Goal: Transaction & Acquisition: Purchase product/service

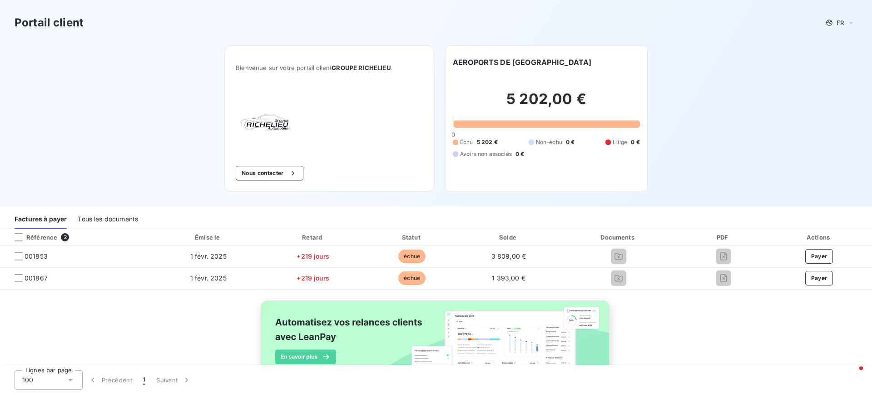
click at [111, 219] on div "Tous les documents" at bounding box center [108, 219] width 60 height 19
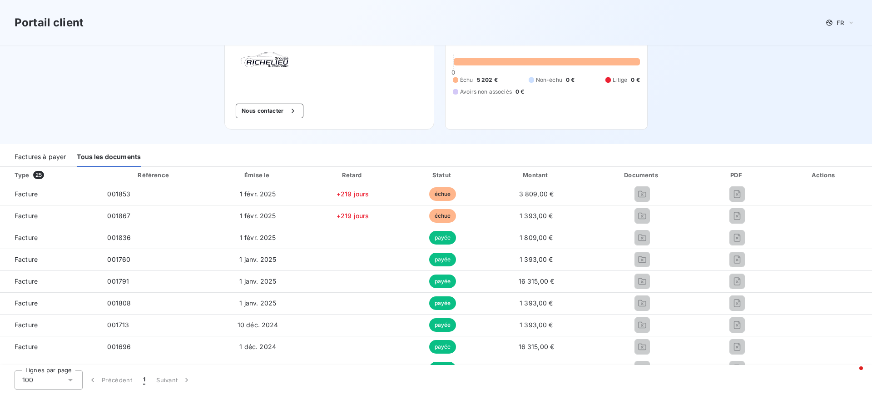
scroll to position [136, 0]
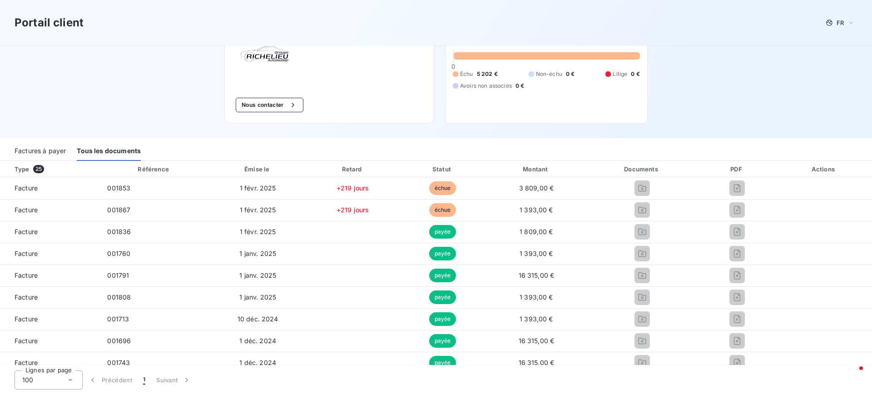
click at [43, 153] on div "Factures à payer" at bounding box center [40, 151] width 51 height 19
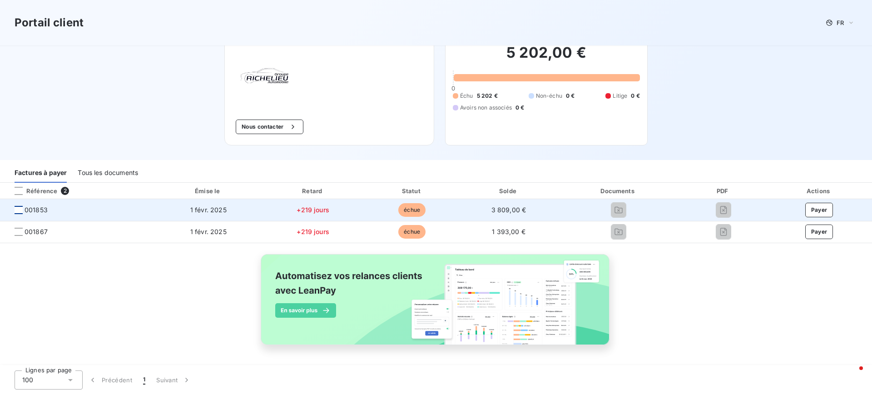
click at [19, 211] on div at bounding box center [19, 210] width 8 height 8
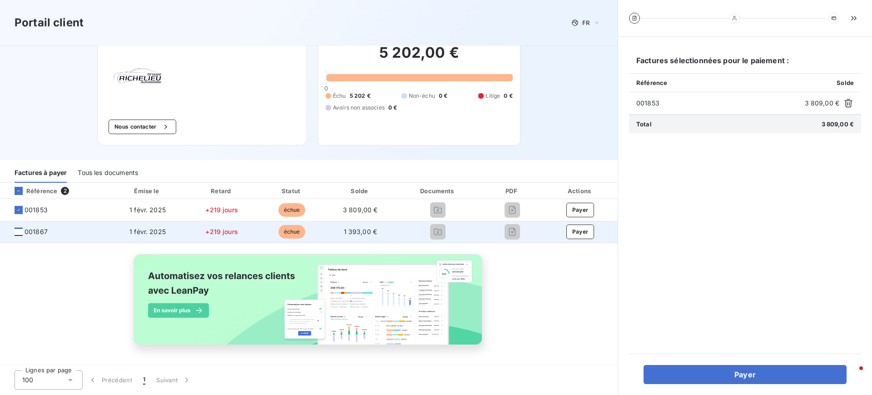
click at [16, 231] on div at bounding box center [19, 231] width 8 height 8
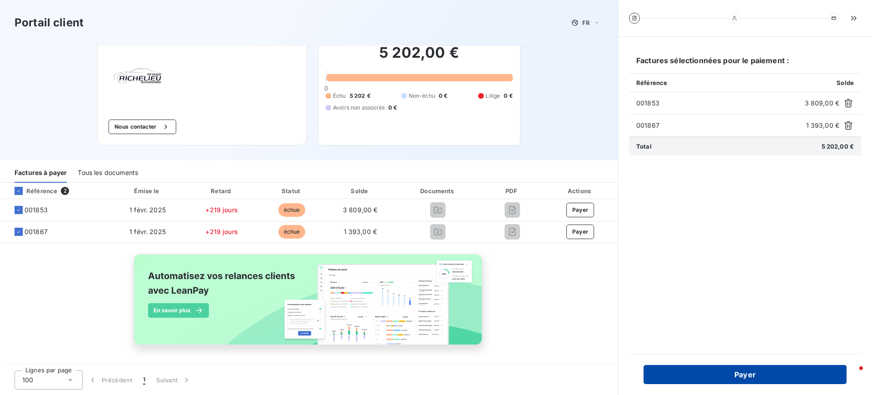
click at [767, 380] on button "Payer" at bounding box center [744, 374] width 203 height 19
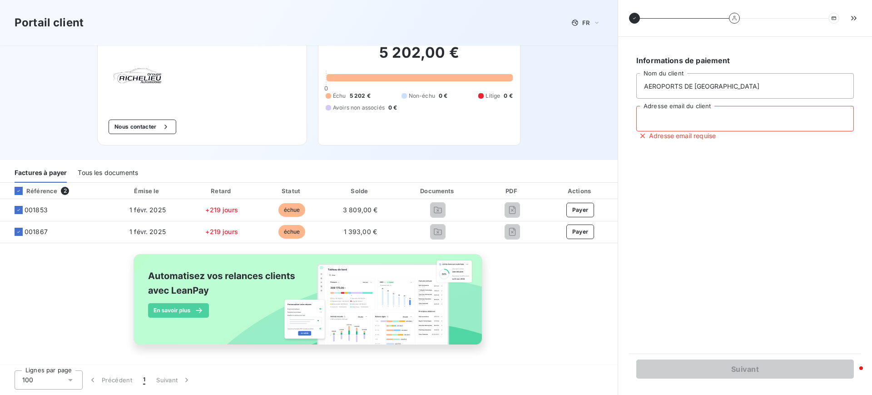
click at [697, 120] on input "Adresse email du client" at bounding box center [744, 118] width 217 height 25
type input "antoine.merlin@leanpay.fr"
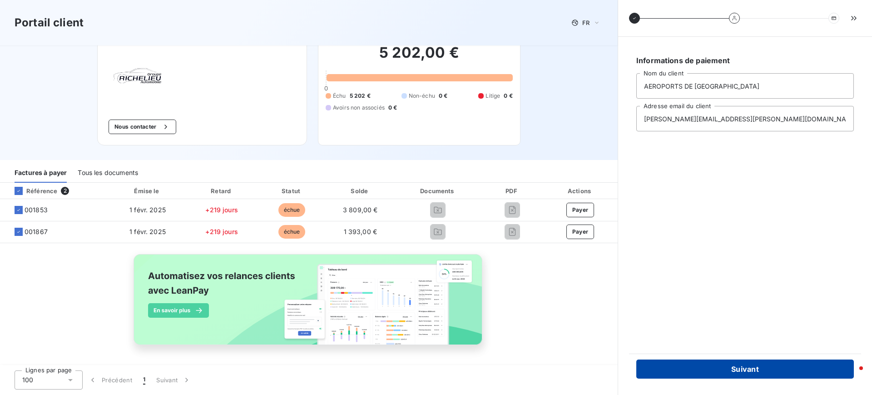
click at [738, 367] on button "Suivant" at bounding box center [744, 368] width 217 height 19
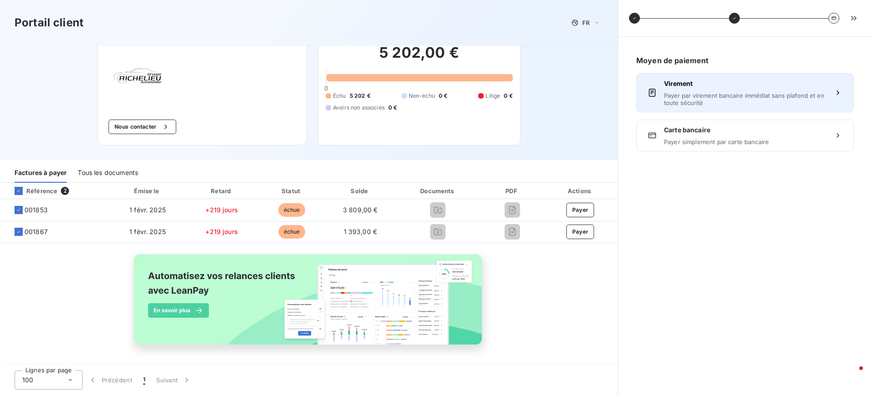
click at [738, 92] on span "Payer par virement bancaire immédiat sans plafond et en toute sécurité" at bounding box center [745, 99] width 162 height 15
